Goal: Task Accomplishment & Management: Complete application form

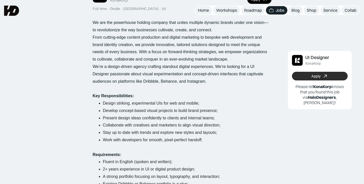
scroll to position [50, 0]
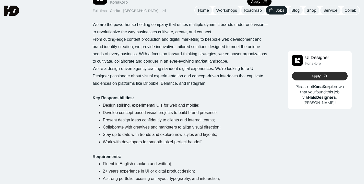
click at [317, 73] on link "Apply" at bounding box center [320, 76] width 56 height 9
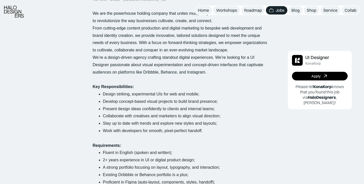
scroll to position [73, 0]
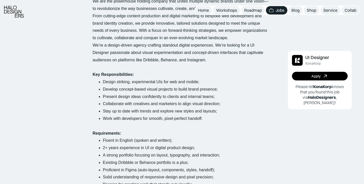
click at [199, 88] on li "Develop concept-based visual projects to build brand presence;" at bounding box center [187, 89] width 168 height 7
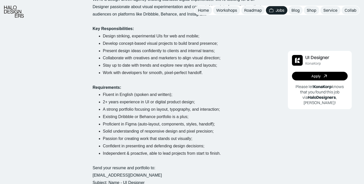
scroll to position [160, 0]
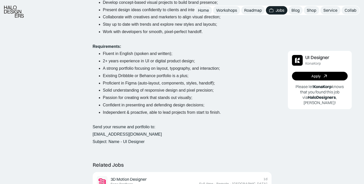
click at [228, 114] on li "Independent & proactive, able to lead projects from start to finish." at bounding box center [187, 112] width 168 height 7
click at [134, 143] on p "Send your resume and portfolio to: [EMAIL_ADDRESS][DOMAIN_NAME] Subject: Name -…" at bounding box center [182, 135] width 179 height 22
drag, startPoint x: 148, startPoint y: 143, endPoint x: 121, endPoint y: 143, distance: 27.0
click at [121, 143] on p "Send your resume and portfolio to: [EMAIL_ADDRESS][DOMAIN_NAME] Subject: Name -…" at bounding box center [182, 135] width 179 height 22
copy p "- UI Designer"
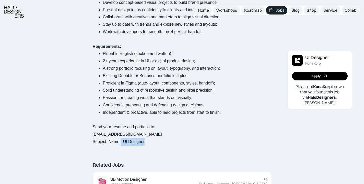
click at [218, 76] on li "Existing Dribbble or Behance portfolio is a plus;" at bounding box center [187, 75] width 168 height 7
click at [316, 99] on b "HaloDesigners" at bounding box center [321, 97] width 28 height 5
copy b "HaloDesigners"
